Goal: Consume media (video, audio): Consume media (video, audio)

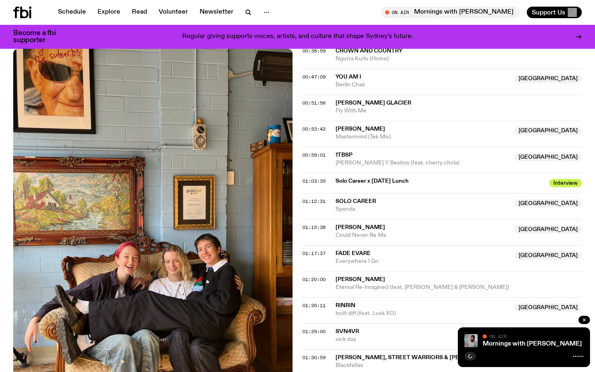
scroll to position [575, 0]
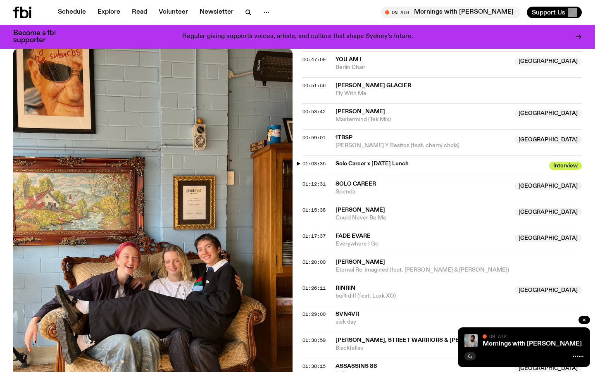
click at [309, 160] on span "01:03:35" at bounding box center [313, 163] width 23 height 7
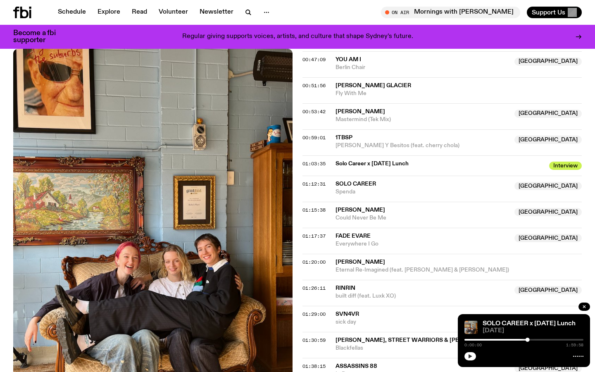
click at [468, 359] on button "button" at bounding box center [470, 356] width 12 height 8
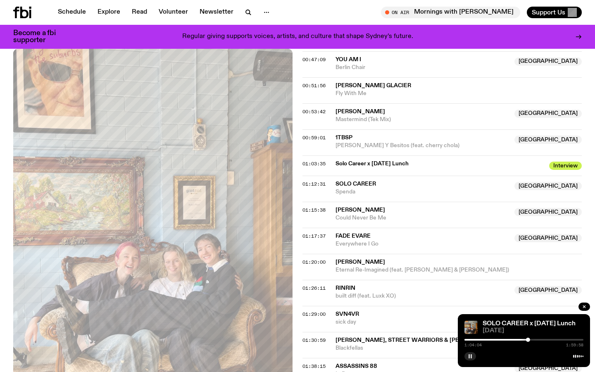
click at [469, 354] on rect "button" at bounding box center [468, 356] width 1 height 4
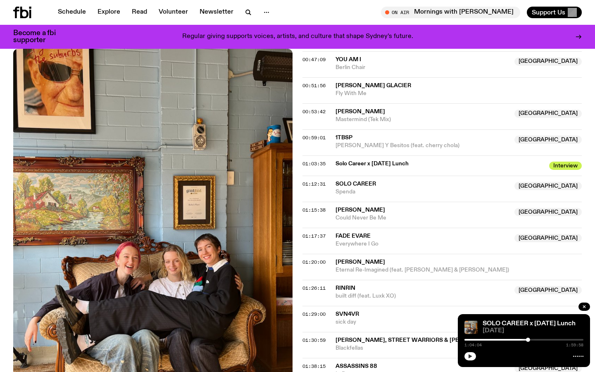
click at [468, 355] on icon "button" at bounding box center [470, 356] width 4 height 4
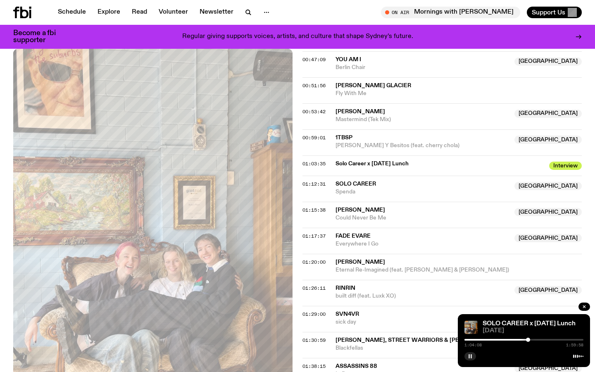
click at [468, 355] on rect "button" at bounding box center [468, 356] width 1 height 4
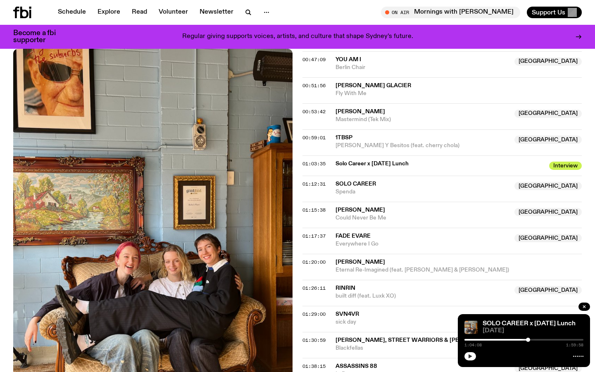
click at [471, 358] on icon "button" at bounding box center [469, 356] width 5 height 5
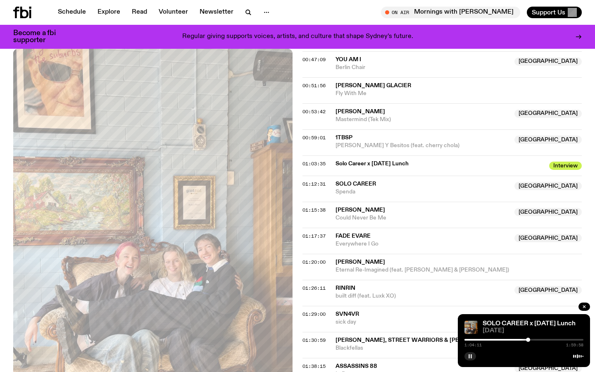
click at [471, 358] on rect "button" at bounding box center [470, 356] width 1 height 4
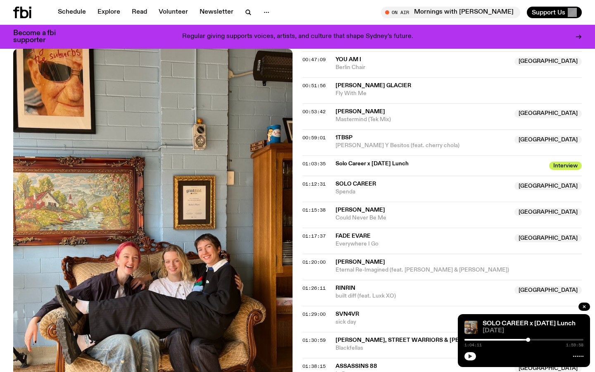
click at [470, 356] on icon "button" at bounding box center [470, 356] width 4 height 4
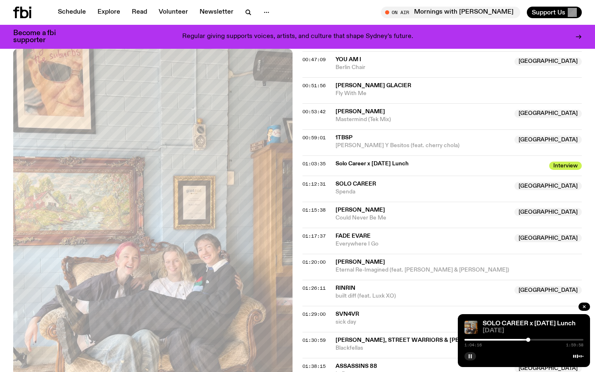
click at [470, 356] on icon "button" at bounding box center [469, 356] width 5 height 5
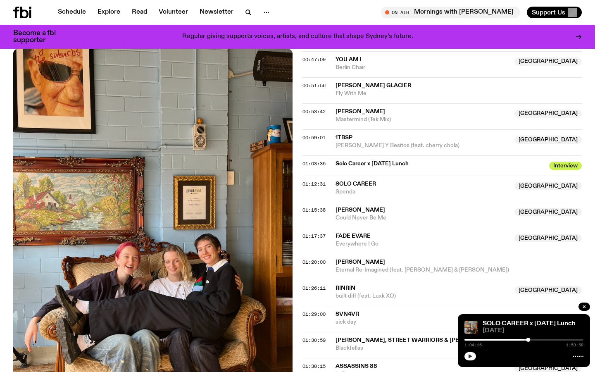
click at [471, 353] on button "button" at bounding box center [470, 356] width 12 height 8
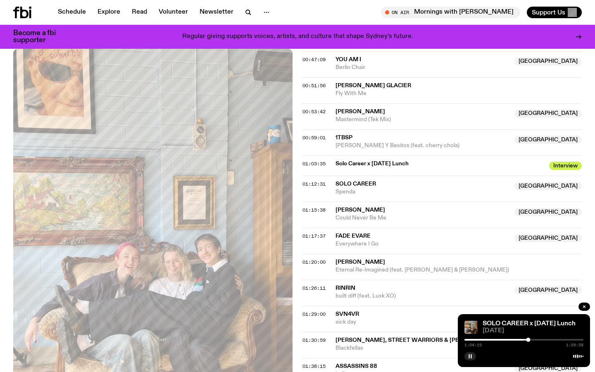
click at [471, 353] on button "button" at bounding box center [470, 356] width 12 height 8
drag, startPoint x: 471, startPoint y: 353, endPoint x: 167, endPoint y: 0, distance: 465.6
click at [167, 0] on div "Schedule Explore Read Volunteer Newsletter About Us Contact Champions of emergi…" at bounding box center [297, 135] width 595 height 1421
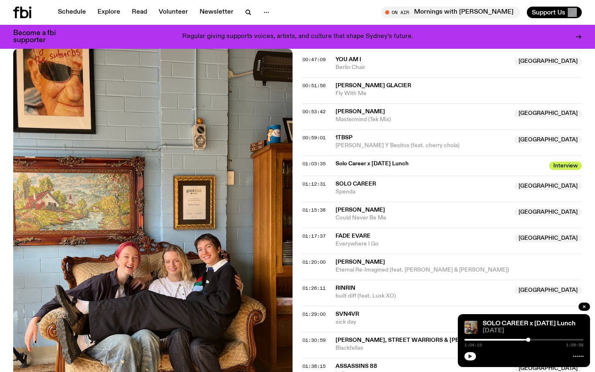
click at [467, 359] on button "button" at bounding box center [470, 356] width 12 height 8
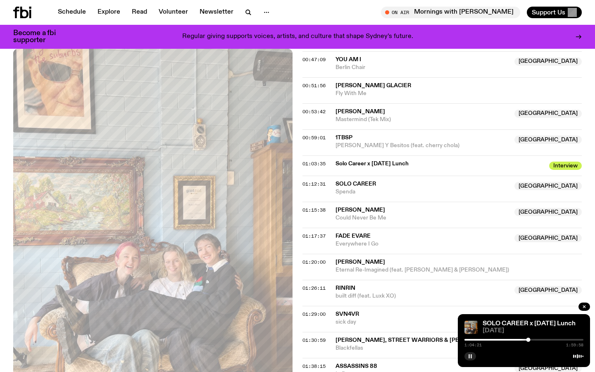
click at [467, 358] on button "button" at bounding box center [470, 356] width 12 height 8
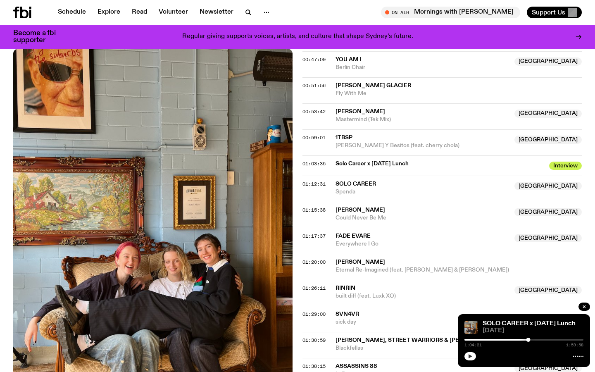
click at [467, 355] on button "button" at bounding box center [470, 356] width 12 height 8
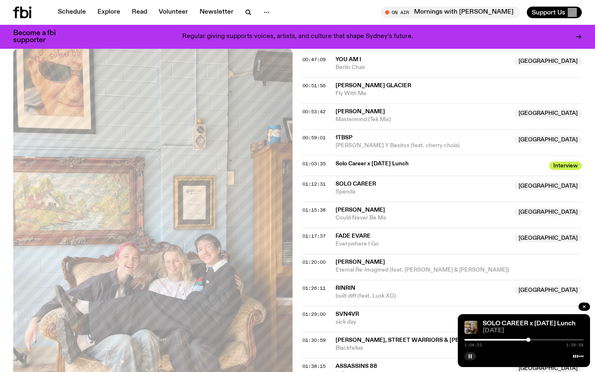
click at [467, 355] on icon "button" at bounding box center [469, 356] width 5 height 5
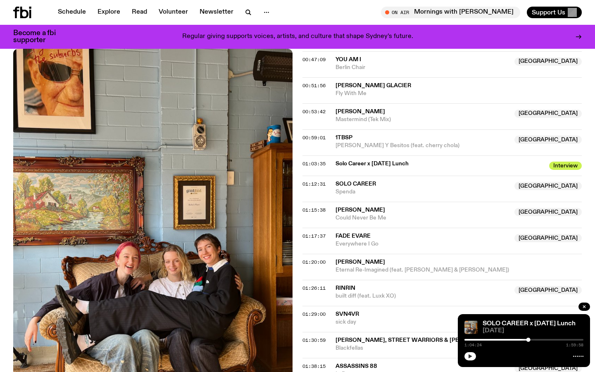
click at [469, 357] on icon "button" at bounding box center [470, 356] width 4 height 4
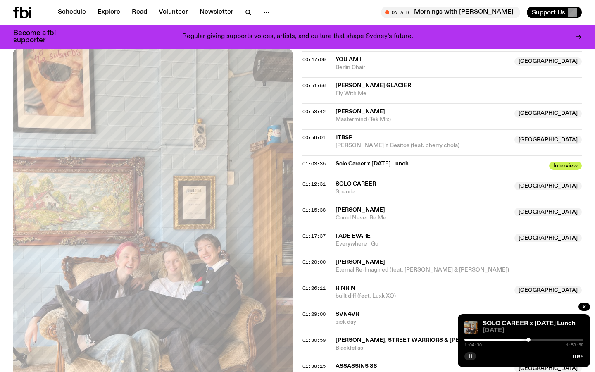
click at [469, 357] on rect "button" at bounding box center [468, 356] width 1 height 4
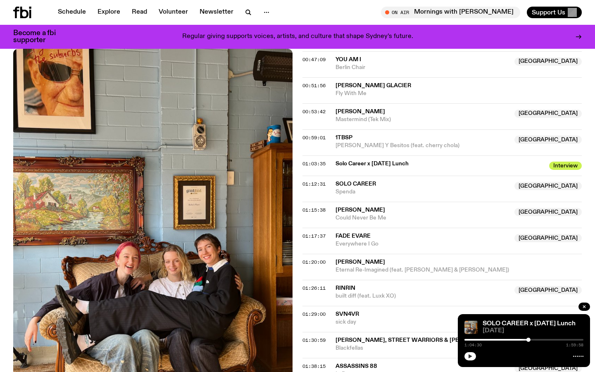
click at [469, 354] on icon "button" at bounding box center [469, 356] width 5 height 5
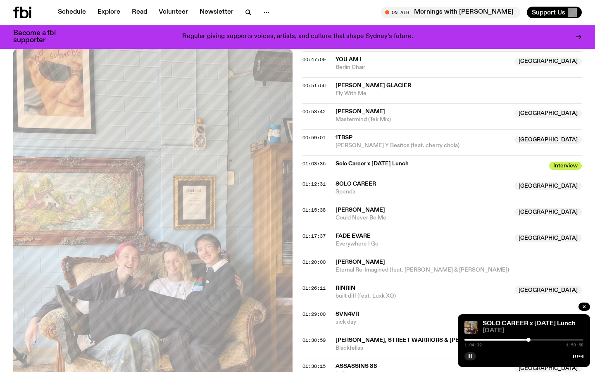
click at [469, 354] on rect "button" at bounding box center [468, 356] width 1 height 4
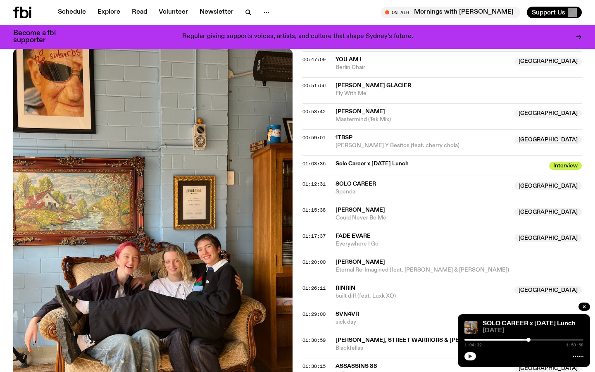
click at [467, 355] on button "button" at bounding box center [470, 356] width 12 height 8
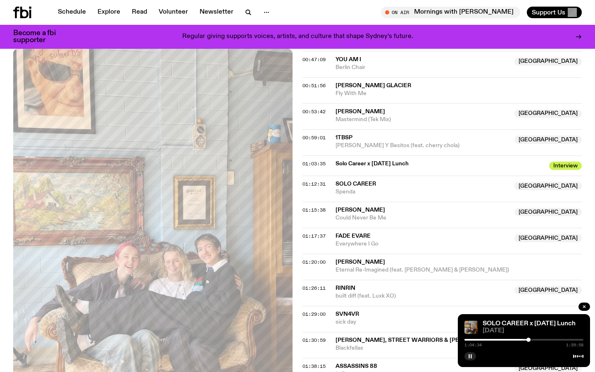
click at [467, 355] on icon "button" at bounding box center [469, 356] width 5 height 5
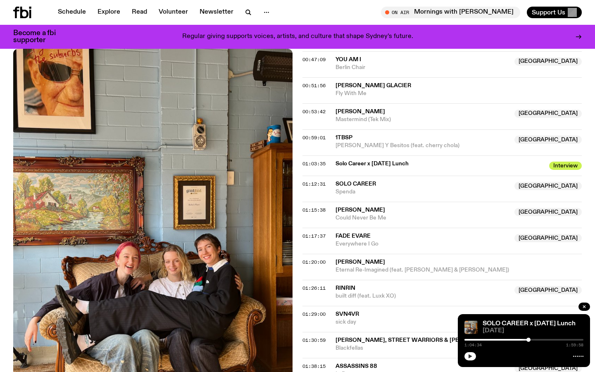
click at [465, 355] on button "button" at bounding box center [470, 356] width 12 height 8
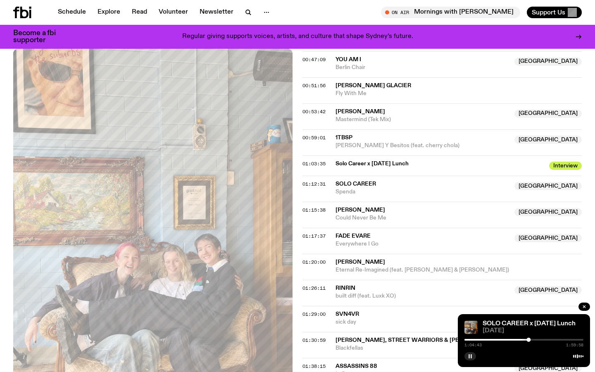
click at [471, 356] on rect "button" at bounding box center [470, 356] width 1 height 4
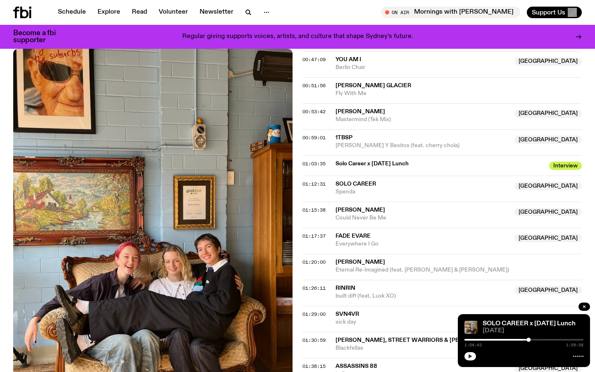
click at [470, 356] on icon "button" at bounding box center [470, 356] width 4 height 4
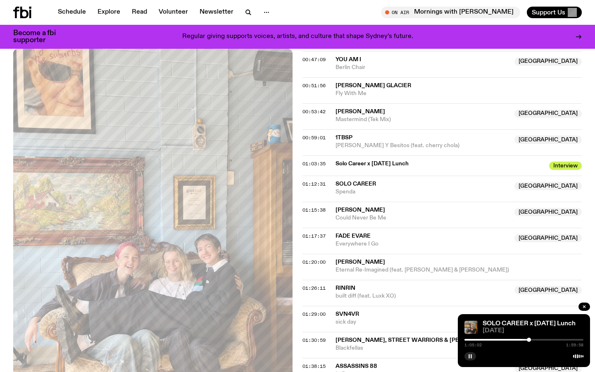
click at [469, 358] on icon "button" at bounding box center [469, 356] width 5 height 5
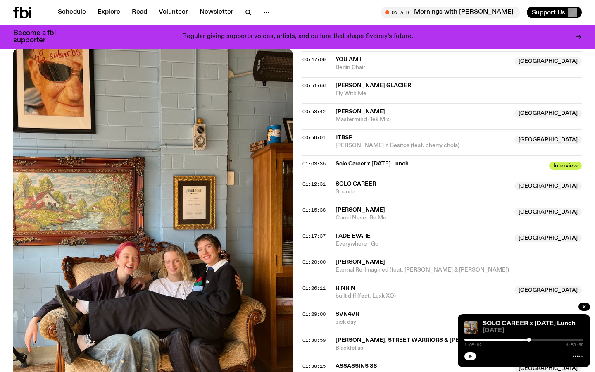
click at [471, 352] on button "button" at bounding box center [470, 356] width 12 height 8
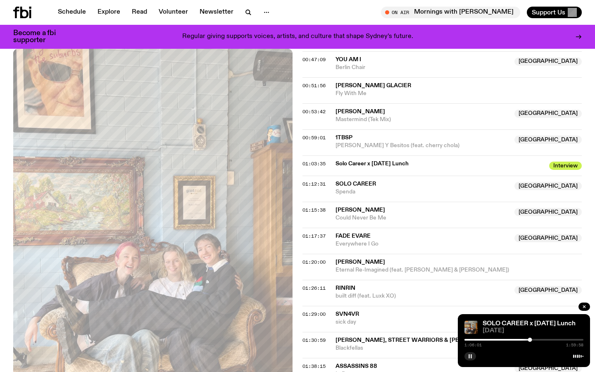
click at [469, 356] on rect "button" at bounding box center [468, 356] width 1 height 4
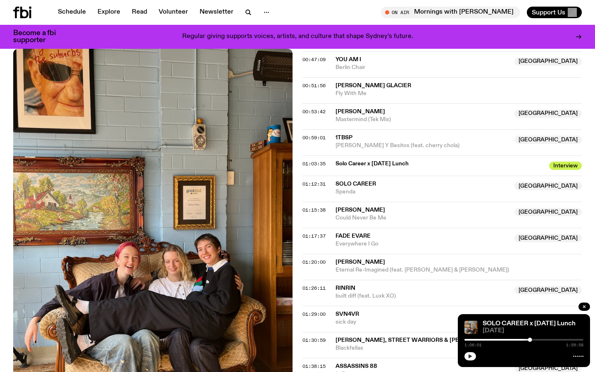
click at [467, 357] on icon "button" at bounding box center [469, 356] width 5 height 5
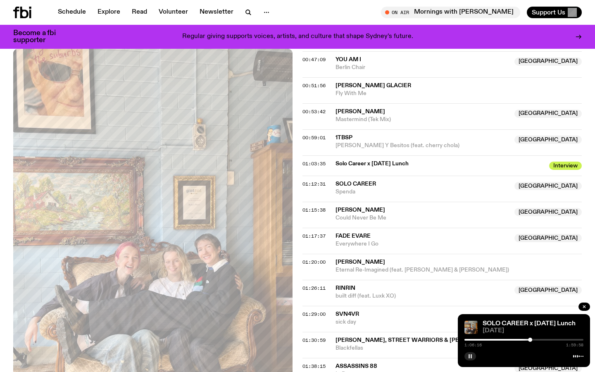
click at [468, 356] on icon "button" at bounding box center [469, 356] width 5 height 5
